Goal: Information Seeking & Learning: Learn about a topic

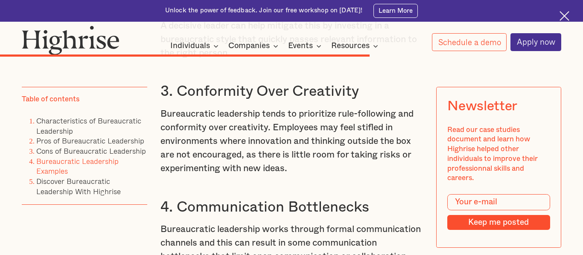
scroll to position [4277, 0]
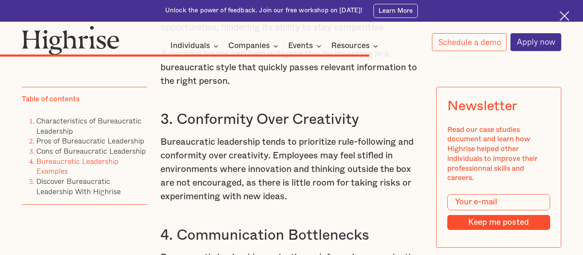
click at [247, 128] on h3 "3. Conformity Over Creativity" at bounding box center [291, 120] width 262 height 18
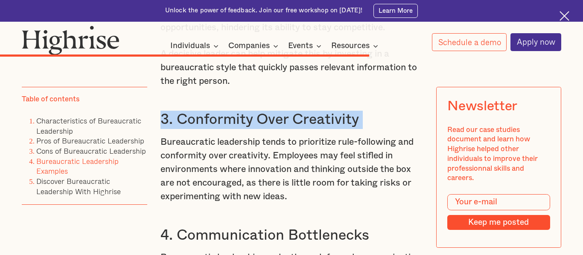
click at [247, 128] on h3 "3. Conformity Over Creativity" at bounding box center [291, 120] width 262 height 18
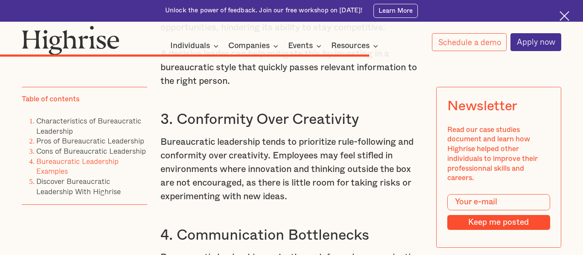
click at [247, 128] on h3 "3. Conformity Over Creativity" at bounding box center [291, 120] width 262 height 18
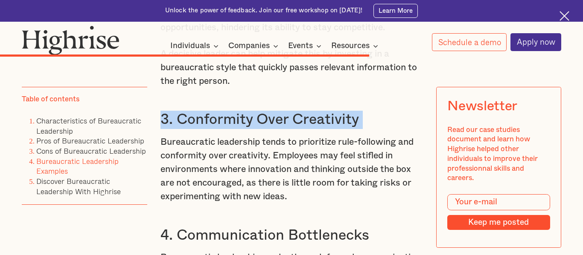
click at [247, 128] on h3 "3. Conformity Over Creativity" at bounding box center [291, 120] width 262 height 18
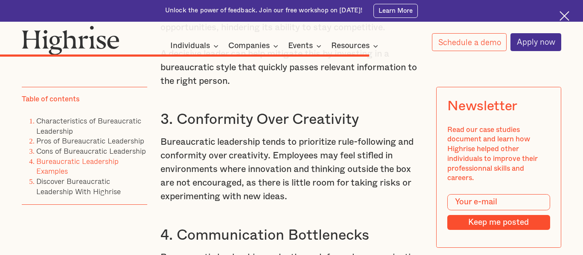
click at [247, 128] on h3 "3. Conformity Over Creativity" at bounding box center [291, 120] width 262 height 18
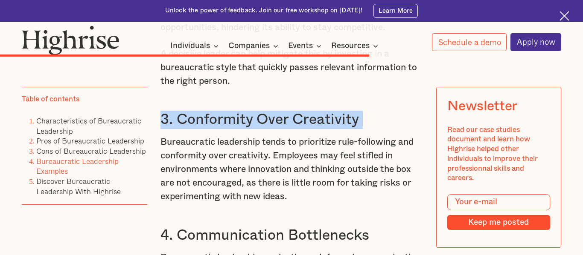
click at [247, 128] on h3 "3. Conformity Over Creativity" at bounding box center [291, 120] width 262 height 18
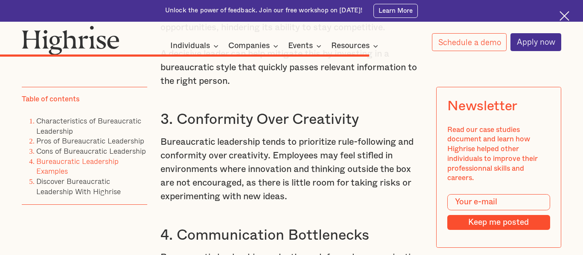
click at [247, 128] on h3 "3. Conformity Over Creativity" at bounding box center [291, 120] width 262 height 18
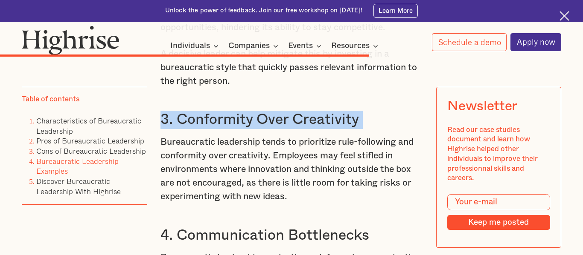
click at [247, 128] on h3 "3. Conformity Over Creativity" at bounding box center [291, 120] width 262 height 18
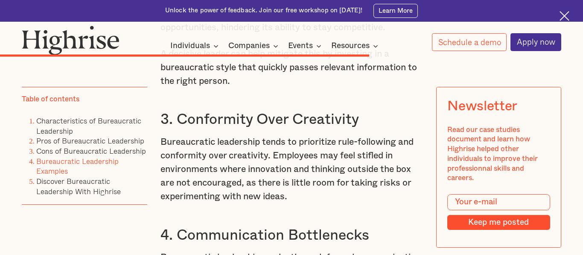
click at [247, 128] on h3 "3. Conformity Over Creativity" at bounding box center [291, 120] width 262 height 18
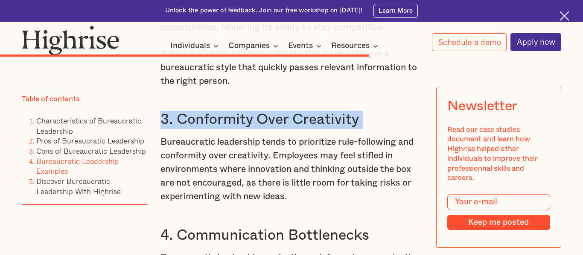
click at [247, 128] on h3 "3. Conformity Over Creativity" at bounding box center [291, 120] width 262 height 18
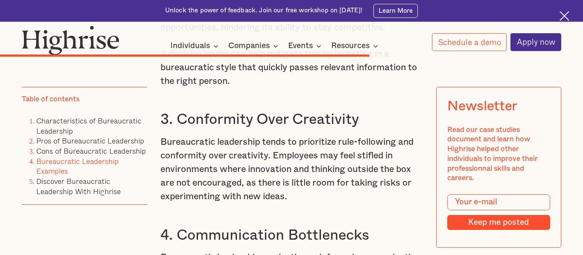
click at [247, 128] on h3 "3. Conformity Over Creativity" at bounding box center [291, 120] width 262 height 18
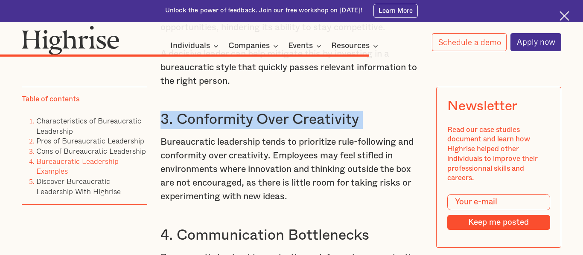
click at [247, 128] on h3 "3. Conformity Over Creativity" at bounding box center [291, 120] width 262 height 18
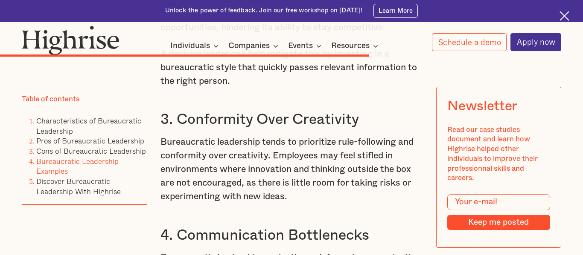
click at [247, 128] on h3 "3. Conformity Over Creativity" at bounding box center [291, 120] width 262 height 18
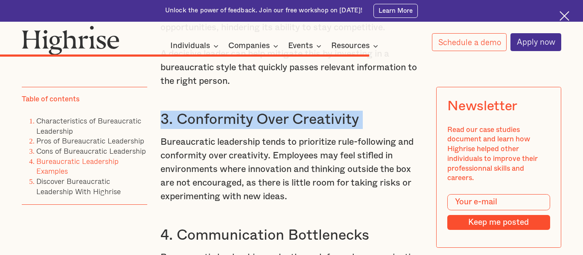
click at [247, 128] on h3 "3. Conformity Over Creativity" at bounding box center [291, 120] width 262 height 18
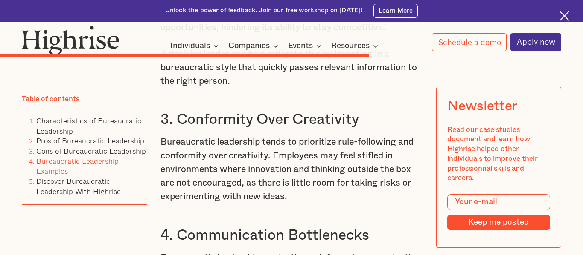
click at [247, 128] on h3 "3. Conformity Over Creativity" at bounding box center [291, 120] width 262 height 18
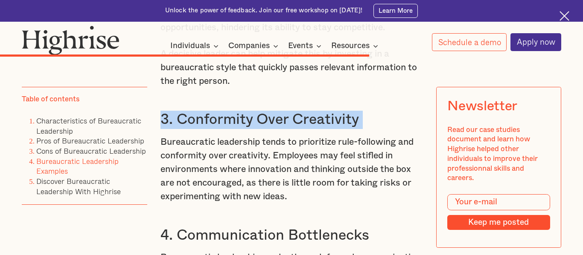
click at [247, 128] on h3 "3. Conformity Over Creativity" at bounding box center [291, 120] width 262 height 18
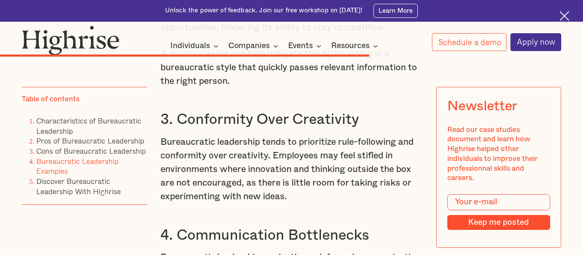
click at [247, 128] on h3 "3. Conformity Over Creativity" at bounding box center [291, 120] width 262 height 18
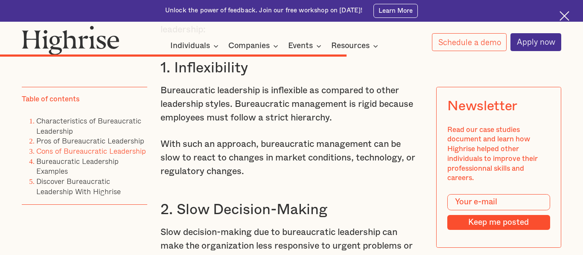
scroll to position [4046, 0]
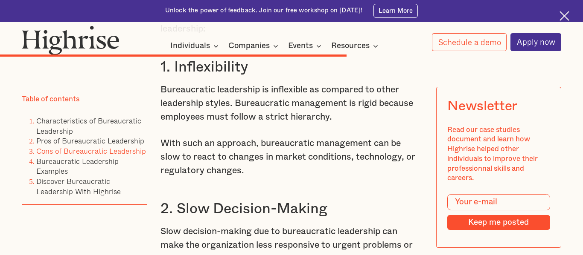
click at [255, 124] on p "Bureaucratic leadership is inflexible as compared to other leadership styles. B…" at bounding box center [291, 103] width 262 height 41
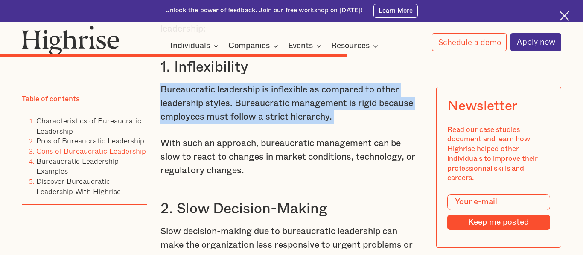
click at [255, 124] on p "Bureaucratic leadership is inflexible as compared to other leadership styles. B…" at bounding box center [291, 103] width 262 height 41
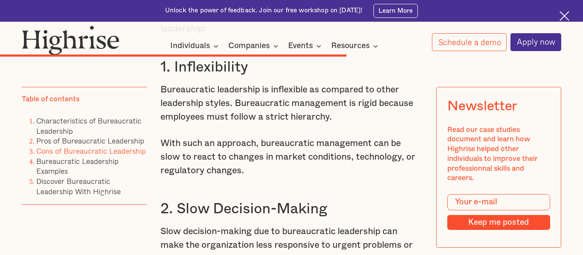
click at [255, 124] on p "Bureaucratic leadership is inflexible as compared to other leadership styles. B…" at bounding box center [291, 103] width 262 height 41
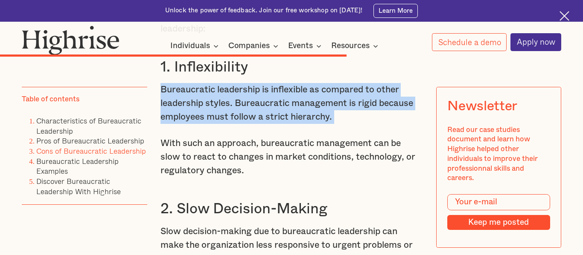
click at [255, 124] on p "Bureaucratic leadership is inflexible as compared to other leadership styles. B…" at bounding box center [291, 103] width 262 height 41
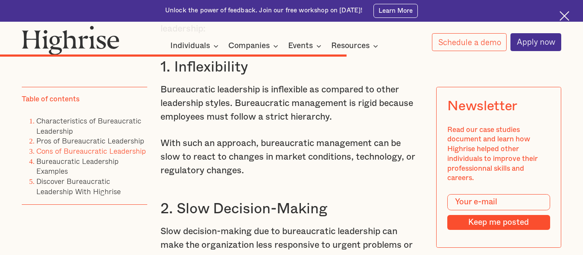
click at [255, 124] on p "Bureaucratic leadership is inflexible as compared to other leadership styles. B…" at bounding box center [291, 103] width 262 height 41
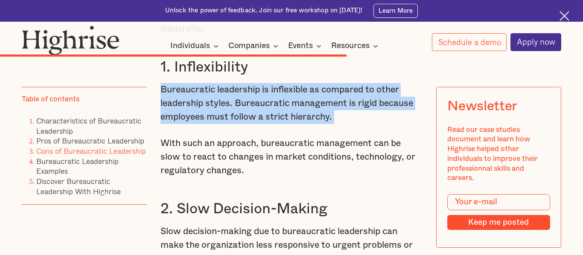
click at [255, 124] on p "Bureaucratic leadership is inflexible as compared to other leadership styles. B…" at bounding box center [291, 103] width 262 height 41
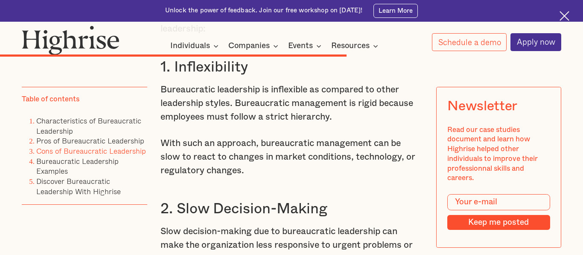
click at [255, 124] on p "Bureaucratic leadership is inflexible as compared to other leadership styles. B…" at bounding box center [291, 103] width 262 height 41
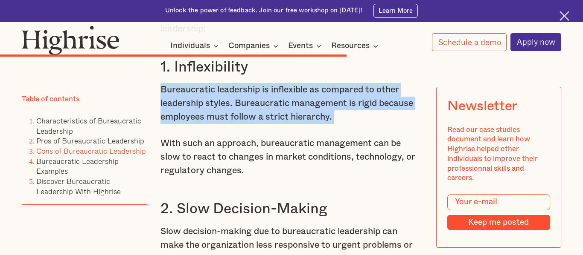
click at [255, 124] on p "Bureaucratic leadership is inflexible as compared to other leadership styles. B…" at bounding box center [291, 103] width 262 height 41
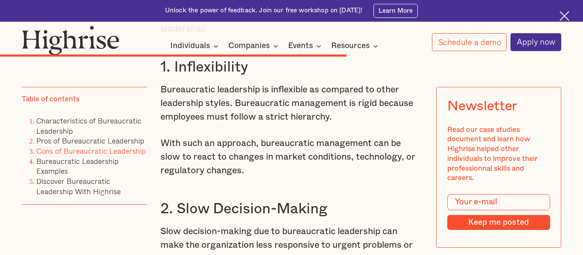
click at [255, 124] on p "Bureaucratic leadership is inflexible as compared to other leadership styles. B…" at bounding box center [291, 103] width 262 height 41
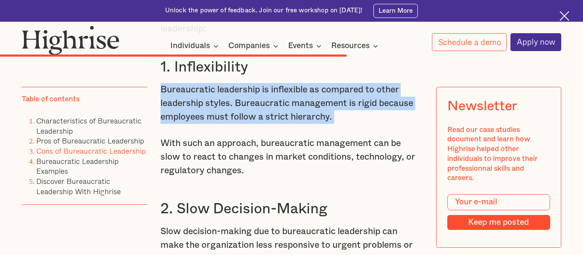
click at [255, 124] on p "Bureaucratic leadership is inflexible as compared to other leadership styles. B…" at bounding box center [291, 103] width 262 height 41
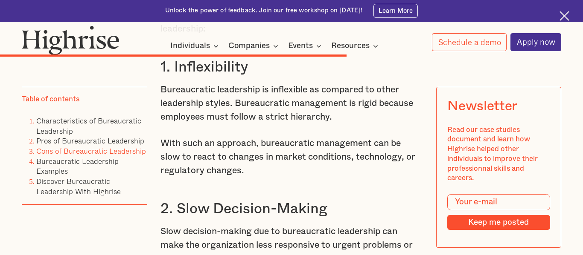
click at [255, 124] on p "Bureaucratic leadership is inflexible as compared to other leadership styles. B…" at bounding box center [291, 103] width 262 height 41
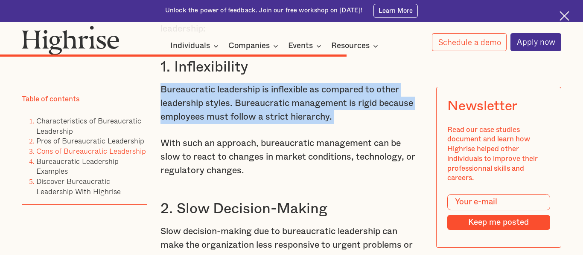
click at [255, 124] on p "Bureaucratic leadership is inflexible as compared to other leadership styles. B…" at bounding box center [291, 103] width 262 height 41
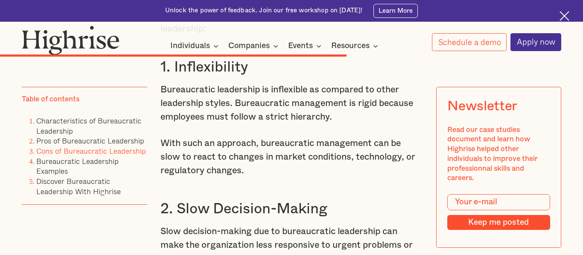
click at [255, 124] on p "Bureaucratic leadership is inflexible as compared to other leadership styles. B…" at bounding box center [291, 103] width 262 height 41
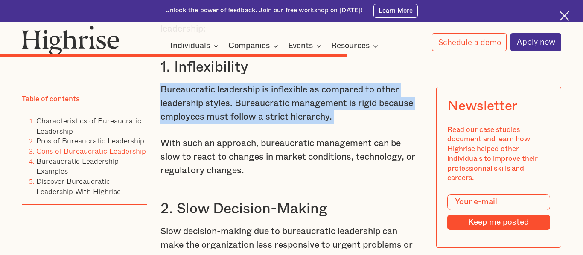
click at [255, 124] on p "Bureaucratic leadership is inflexible as compared to other leadership styles. B…" at bounding box center [291, 103] width 262 height 41
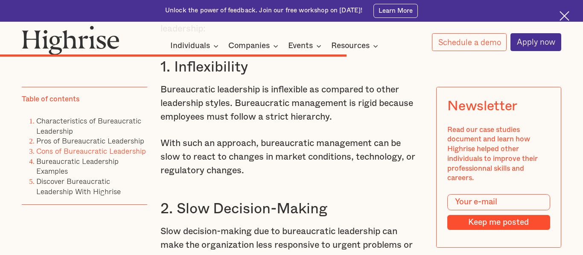
click at [255, 124] on p "Bureaucratic leadership is inflexible as compared to other leadership styles. B…" at bounding box center [291, 103] width 262 height 41
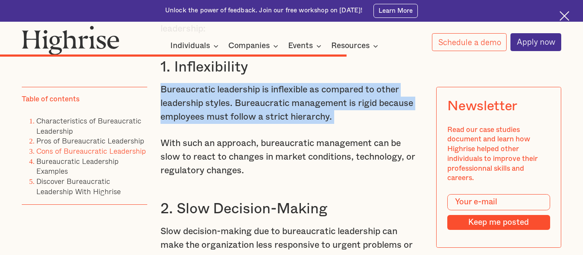
click at [255, 124] on p "Bureaucratic leadership is inflexible as compared to other leadership styles. B…" at bounding box center [291, 103] width 262 height 41
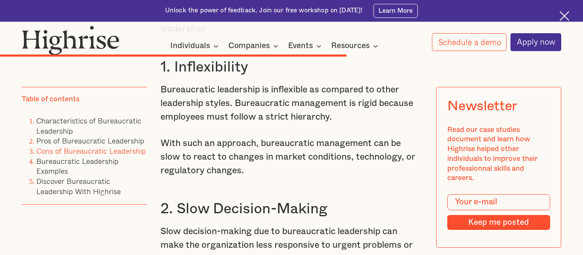
click at [255, 124] on p "Bureaucratic leadership is inflexible as compared to other leadership styles. B…" at bounding box center [291, 103] width 262 height 41
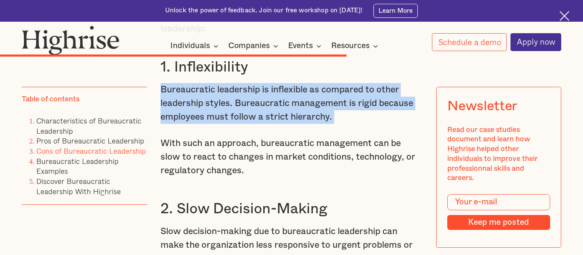
click at [255, 124] on p "Bureaucratic leadership is inflexible as compared to other leadership styles. B…" at bounding box center [291, 103] width 262 height 41
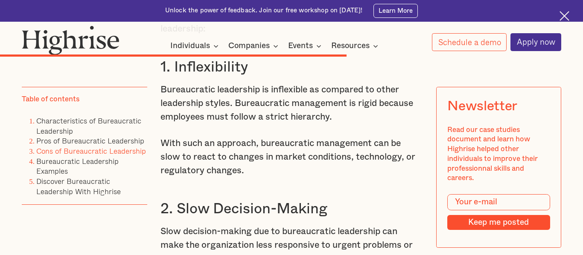
click at [255, 124] on p "Bureaucratic leadership is inflexible as compared to other leadership styles. B…" at bounding box center [291, 103] width 262 height 41
click at [261, 124] on p "Bureaucratic leadership is inflexible as compared to other leadership styles. B…" at bounding box center [291, 103] width 262 height 41
click at [257, 124] on p "Bureaucratic leadership is inflexible as compared to other leadership styles. B…" at bounding box center [291, 103] width 262 height 41
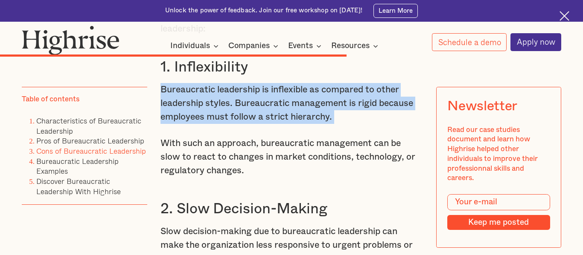
click at [257, 124] on p "Bureaucratic leadership is inflexible as compared to other leadership styles. B…" at bounding box center [291, 103] width 262 height 41
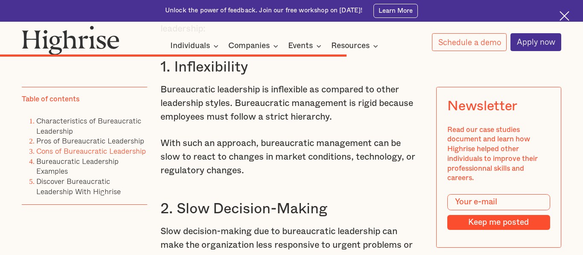
click at [257, 124] on p "Bureaucratic leadership is inflexible as compared to other leadership styles. B…" at bounding box center [291, 103] width 262 height 41
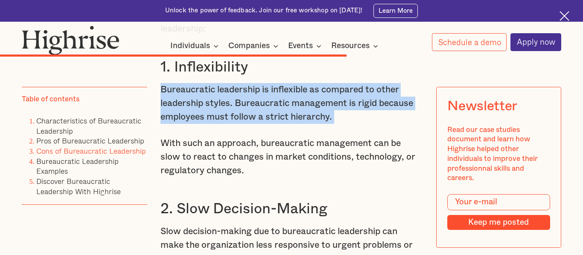
click at [257, 124] on p "Bureaucratic leadership is inflexible as compared to other leadership styles. B…" at bounding box center [291, 103] width 262 height 41
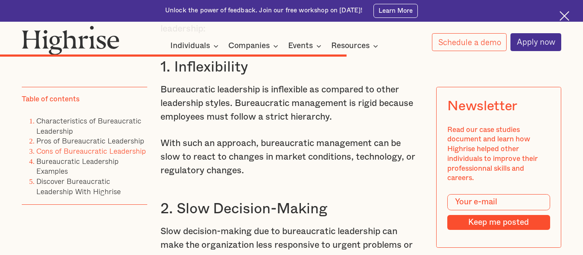
click at [257, 124] on p "Bureaucratic leadership is inflexible as compared to other leadership styles. B…" at bounding box center [291, 103] width 262 height 41
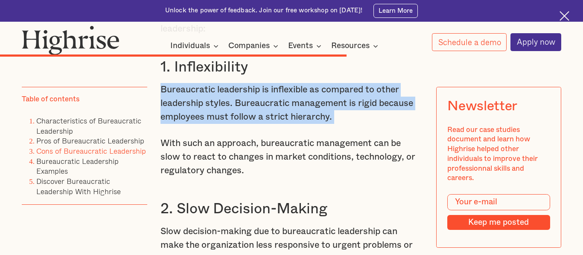
click at [257, 124] on p "Bureaucratic leadership is inflexible as compared to other leadership styles. B…" at bounding box center [291, 103] width 262 height 41
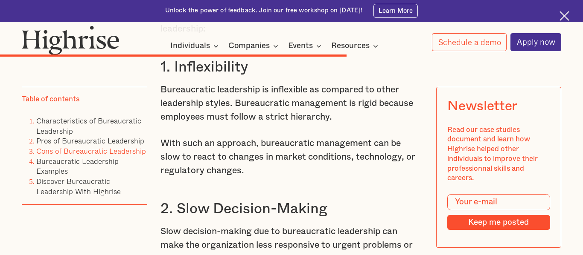
click at [257, 124] on p "Bureaucratic leadership is inflexible as compared to other leadership styles. B…" at bounding box center [291, 103] width 262 height 41
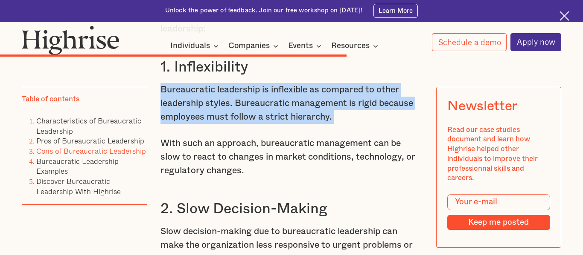
click at [257, 124] on p "Bureaucratic leadership is inflexible as compared to other leadership styles. B…" at bounding box center [291, 103] width 262 height 41
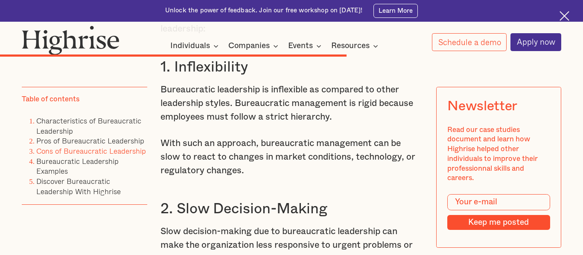
click at [257, 124] on p "Bureaucratic leadership is inflexible as compared to other leadership styles. B…" at bounding box center [291, 103] width 262 height 41
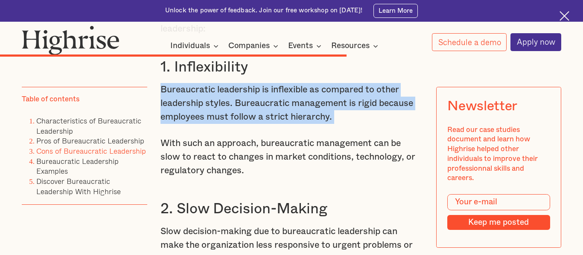
click at [257, 124] on p "Bureaucratic leadership is inflexible as compared to other leadership styles. B…" at bounding box center [291, 103] width 262 height 41
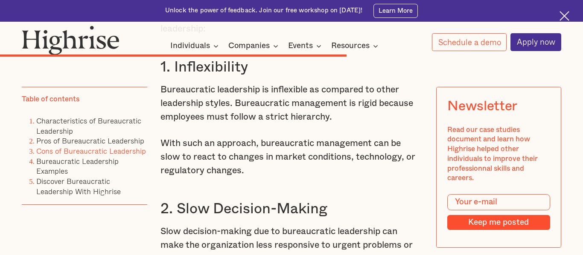
click at [257, 124] on p "Bureaucratic leadership is inflexible as compared to other leadership styles. B…" at bounding box center [291, 103] width 262 height 41
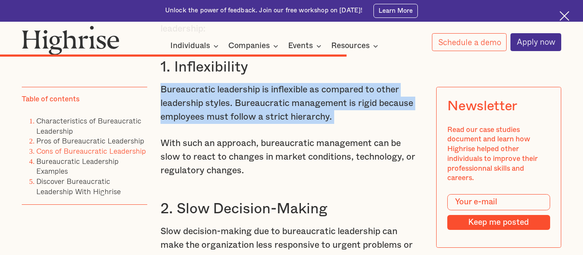
click at [257, 124] on p "Bureaucratic leadership is inflexible as compared to other leadership styles. B…" at bounding box center [291, 103] width 262 height 41
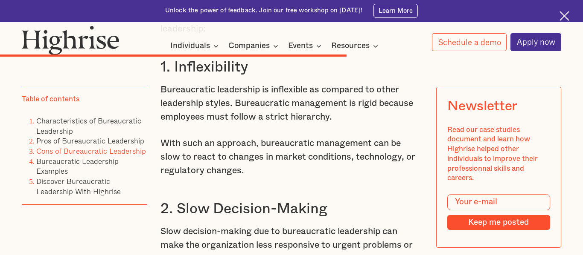
click at [257, 124] on p "Bureaucratic leadership is inflexible as compared to other leadership styles. B…" at bounding box center [291, 103] width 262 height 41
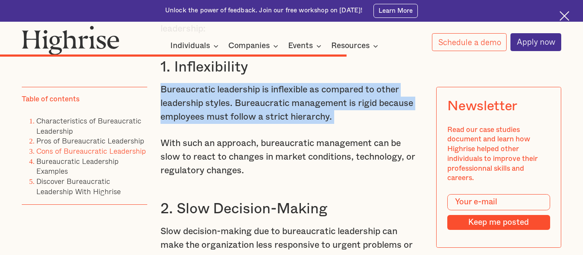
click at [257, 124] on p "Bureaucratic leadership is inflexible as compared to other leadership styles. B…" at bounding box center [291, 103] width 262 height 41
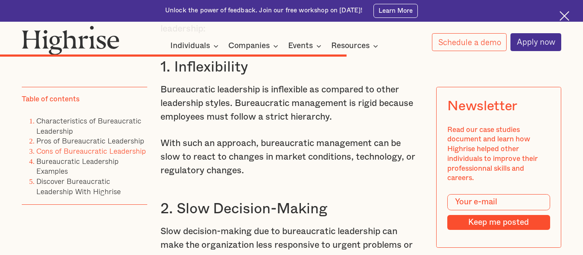
click at [257, 124] on p "Bureaucratic leadership is inflexible as compared to other leadership styles. B…" at bounding box center [291, 103] width 262 height 41
click at [242, 157] on p "With such an approach, bureaucratic management can be slow to react to changes …" at bounding box center [291, 157] width 262 height 41
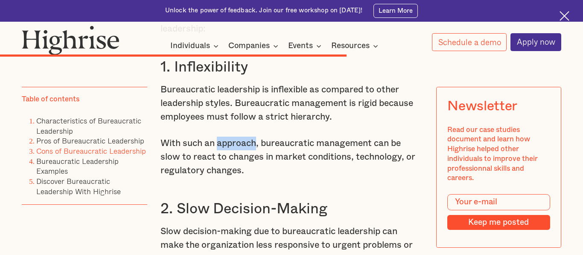
click at [242, 157] on p "With such an approach, bureaucratic management can be slow to react to changes …" at bounding box center [291, 157] width 262 height 41
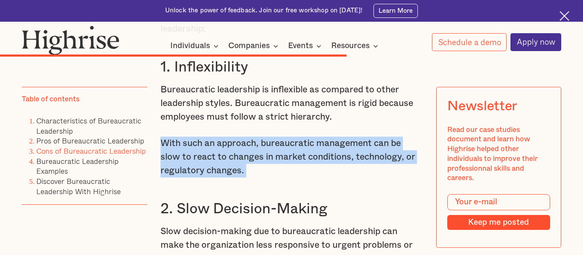
click at [242, 157] on p "With such an approach, bureaucratic management can be slow to react to changes …" at bounding box center [291, 157] width 262 height 41
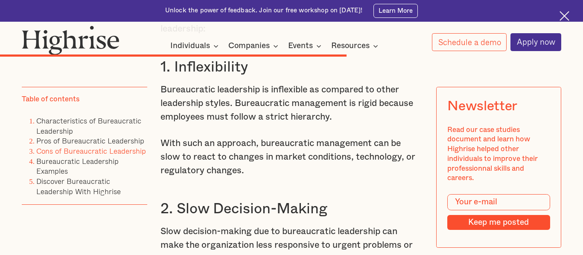
click at [242, 157] on p "With such an approach, bureaucratic management can be slow to react to changes …" at bounding box center [291, 157] width 262 height 41
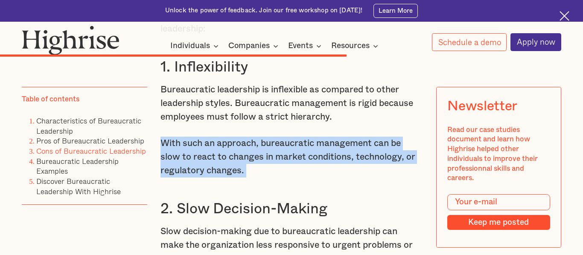
click at [242, 157] on p "With such an approach, bureaucratic management can be slow to react to changes …" at bounding box center [291, 157] width 262 height 41
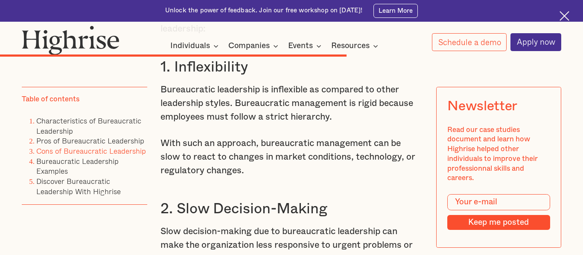
click at [242, 157] on p "With such an approach, bureaucratic management can be slow to react to changes …" at bounding box center [291, 157] width 262 height 41
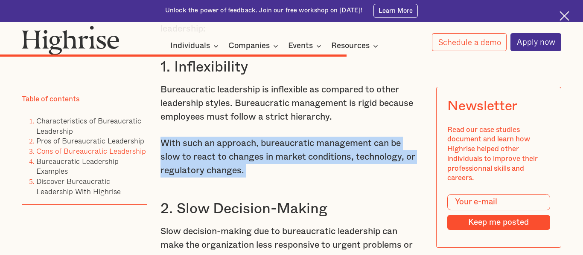
click at [242, 157] on p "With such an approach, bureaucratic management can be slow to react to changes …" at bounding box center [291, 157] width 262 height 41
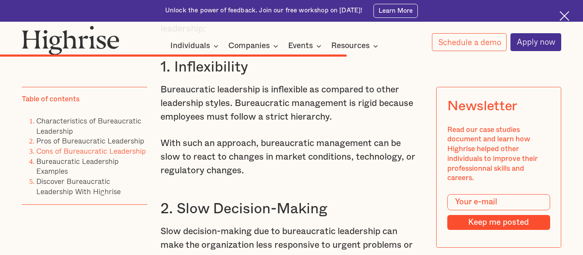
click at [242, 157] on p "With such an approach, bureaucratic management can be slow to react to changes …" at bounding box center [291, 157] width 262 height 41
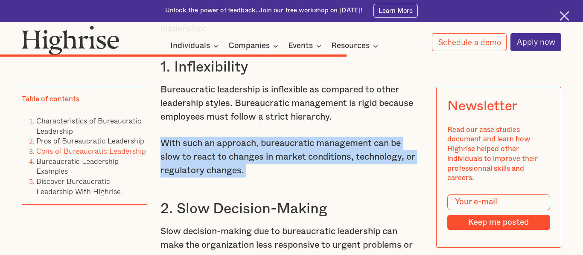
click at [242, 157] on p "With such an approach, bureaucratic management can be slow to react to changes …" at bounding box center [291, 157] width 262 height 41
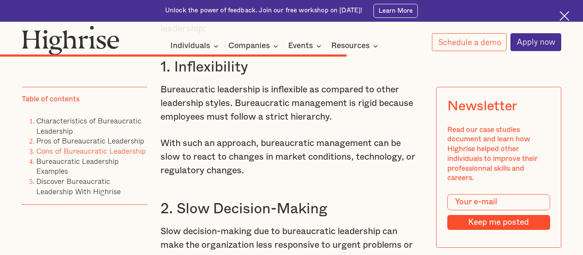
click at [242, 157] on p "With such an approach, bureaucratic management can be slow to react to changes …" at bounding box center [291, 157] width 262 height 41
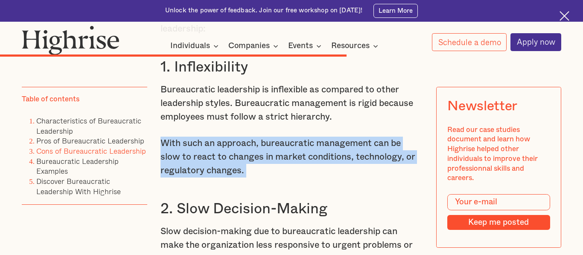
click at [242, 157] on p "With such an approach, bureaucratic management can be slow to react to changes …" at bounding box center [291, 157] width 262 height 41
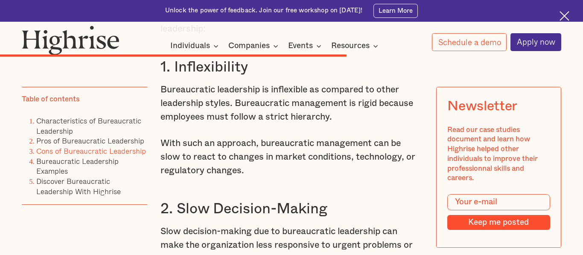
click at [242, 157] on p "With such an approach, bureaucratic management can be slow to react to changes …" at bounding box center [291, 157] width 262 height 41
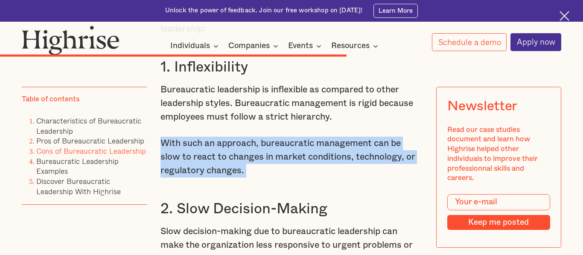
click at [242, 157] on p "With such an approach, bureaucratic management can be slow to react to changes …" at bounding box center [291, 157] width 262 height 41
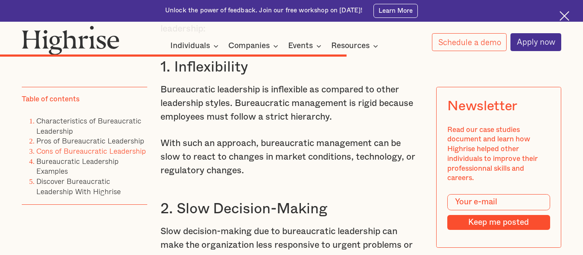
click at [242, 157] on p "With such an approach, bureaucratic management can be slow to react to changes …" at bounding box center [291, 157] width 262 height 41
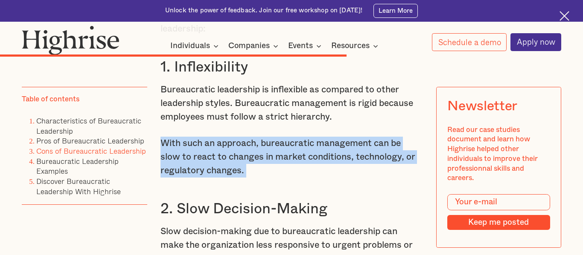
click at [242, 157] on p "With such an approach, bureaucratic management can be slow to react to changes …" at bounding box center [291, 157] width 262 height 41
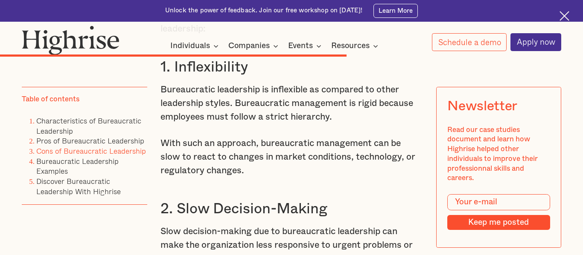
click at [242, 157] on p "With such an approach, bureaucratic management can be slow to react to changes …" at bounding box center [291, 157] width 262 height 41
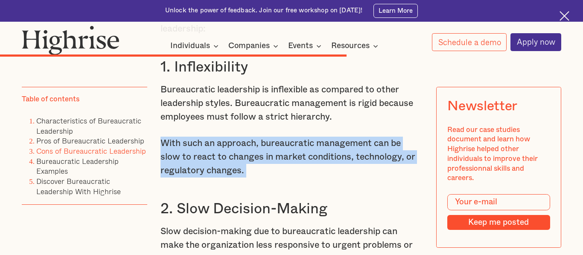
click at [242, 157] on p "With such an approach, bureaucratic management can be slow to react to changes …" at bounding box center [291, 157] width 262 height 41
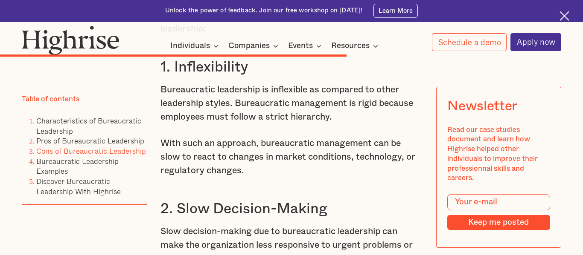
click at [242, 157] on p "With such an approach, bureaucratic management can be slow to react to changes …" at bounding box center [291, 157] width 262 height 41
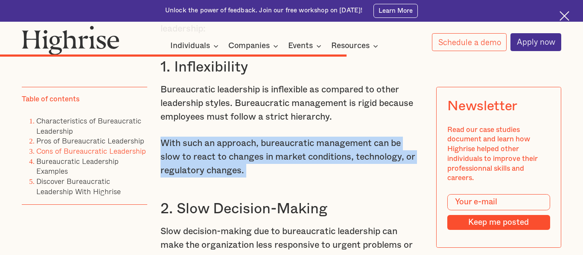
click at [242, 157] on p "With such an approach, bureaucratic management can be slow to react to changes …" at bounding box center [291, 157] width 262 height 41
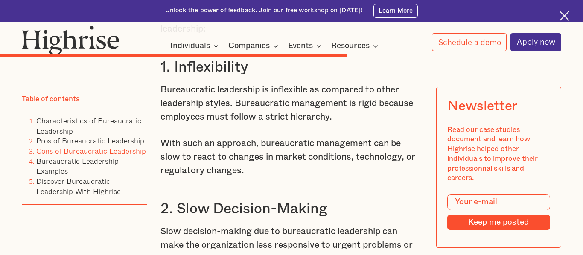
click at [242, 157] on p "With such an approach, bureaucratic management can be slow to react to changes …" at bounding box center [291, 157] width 262 height 41
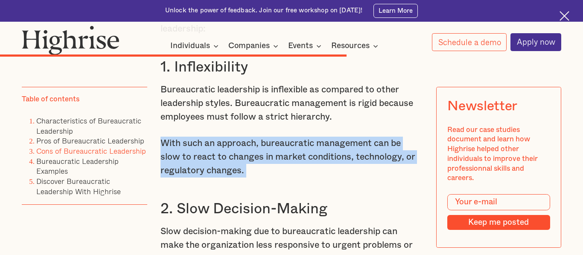
click at [242, 157] on p "With such an approach, bureaucratic management can be slow to react to changes …" at bounding box center [291, 157] width 262 height 41
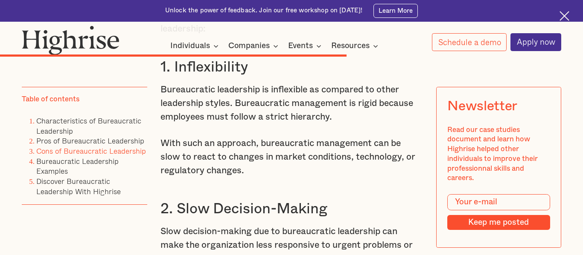
click at [242, 157] on p "With such an approach, bureaucratic management can be slow to react to changes …" at bounding box center [291, 157] width 262 height 41
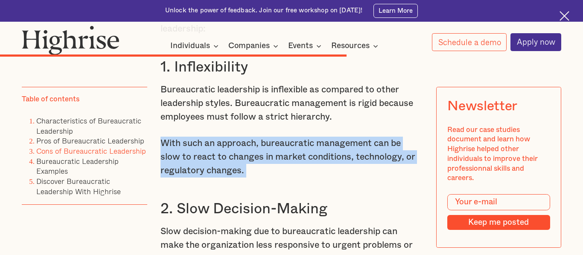
click at [242, 157] on p "With such an approach, bureaucratic management can be slow to react to changes …" at bounding box center [291, 157] width 262 height 41
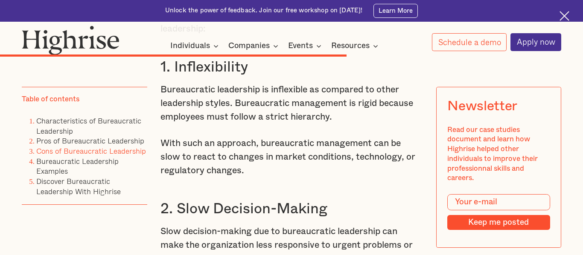
click at [242, 157] on p "With such an approach, bureaucratic management can be slow to react to changes …" at bounding box center [291, 157] width 262 height 41
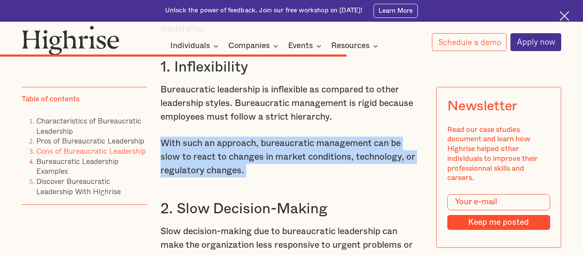
click at [242, 157] on p "With such an approach, bureaucratic management can be slow to react to changes …" at bounding box center [291, 157] width 262 height 41
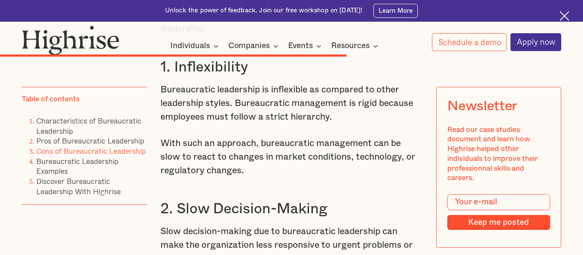
click at [242, 157] on p "With such an approach, bureaucratic management can be slow to react to changes …" at bounding box center [291, 157] width 262 height 41
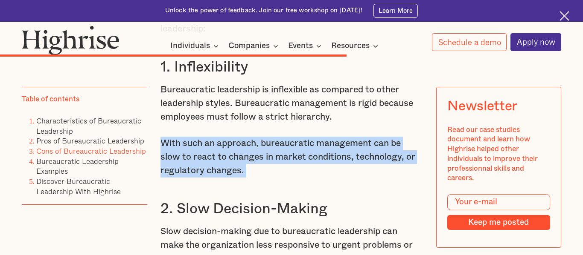
click at [242, 157] on p "With such an approach, bureaucratic management can be slow to react to changes …" at bounding box center [291, 157] width 262 height 41
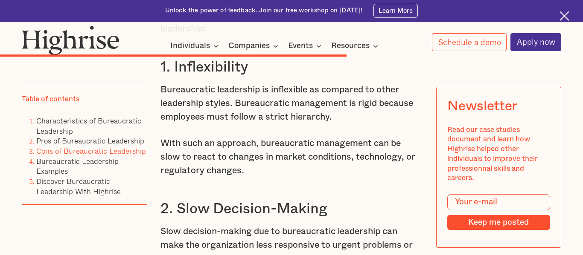
click at [242, 157] on p "With such an approach, bureaucratic management can be slow to react to changes …" at bounding box center [291, 157] width 262 height 41
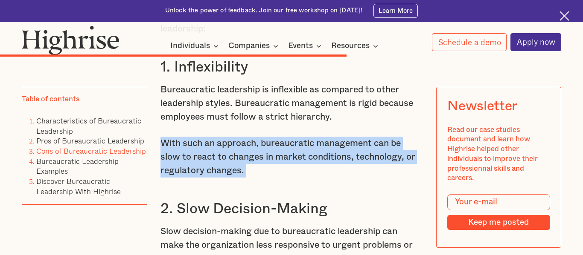
click at [242, 157] on p "With such an approach, bureaucratic management can be slow to react to changes …" at bounding box center [291, 157] width 262 height 41
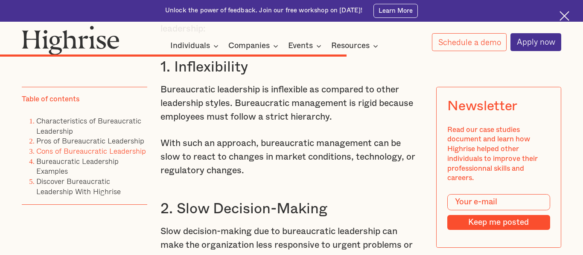
click at [242, 157] on p "With such an approach, bureaucratic management can be slow to react to changes …" at bounding box center [291, 157] width 262 height 41
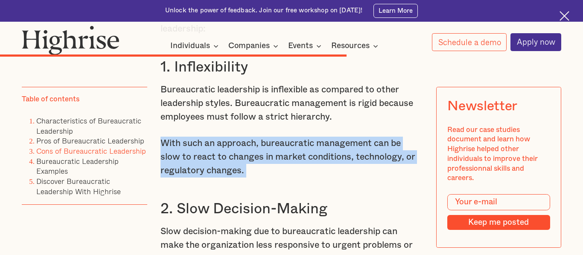
click at [242, 157] on p "With such an approach, bureaucratic management can be slow to react to changes …" at bounding box center [291, 157] width 262 height 41
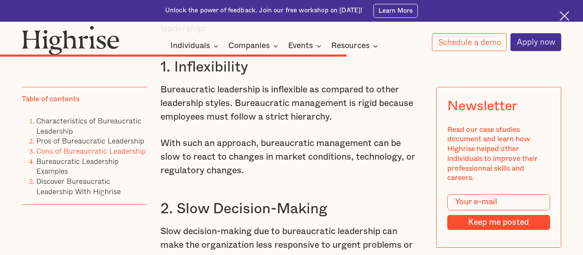
click at [242, 157] on p "With such an approach, bureaucratic management can be slow to react to changes …" at bounding box center [291, 157] width 262 height 41
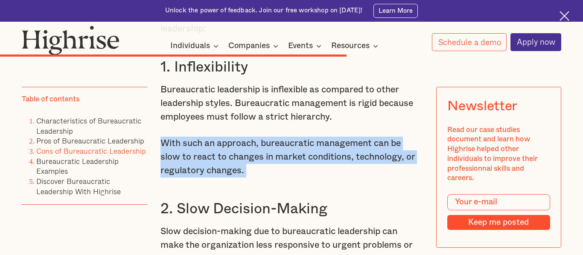
click at [242, 157] on p "With such an approach, bureaucratic management can be slow to react to changes …" at bounding box center [291, 157] width 262 height 41
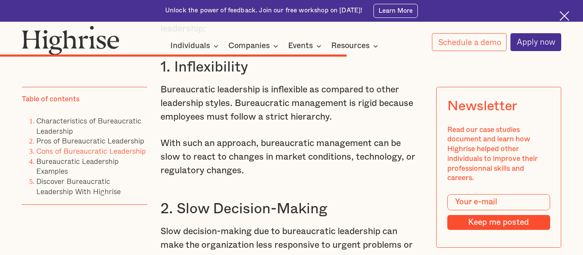
click at [242, 157] on p "With such an approach, bureaucratic management can be slow to react to changes …" at bounding box center [291, 157] width 262 height 41
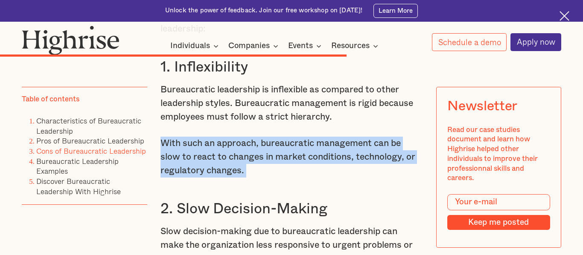
click at [242, 157] on p "With such an approach, bureaucratic management can be slow to react to changes …" at bounding box center [291, 157] width 262 height 41
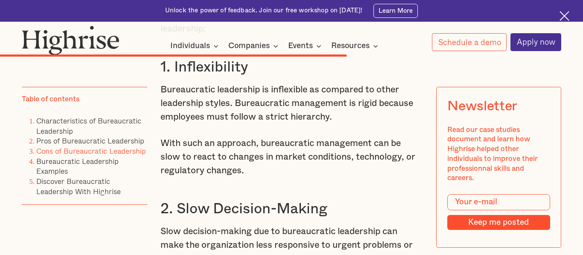
click at [242, 157] on p "With such an approach, bureaucratic management can be slow to react to changes …" at bounding box center [291, 157] width 262 height 41
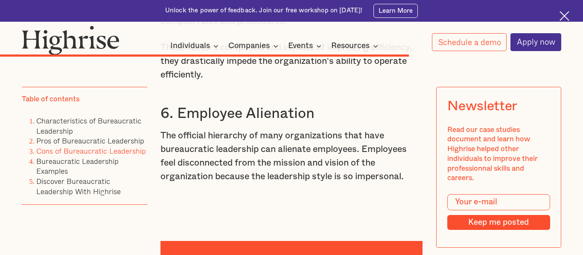
scroll to position [4694, 0]
